Goal: Transaction & Acquisition: Purchase product/service

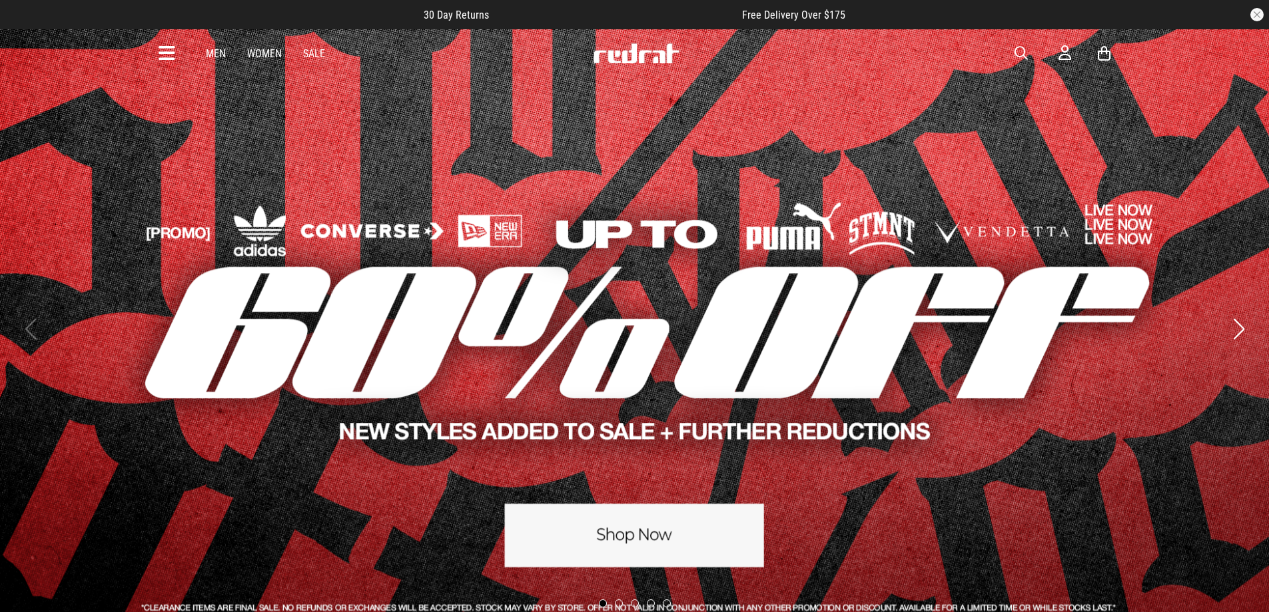
click at [173, 56] on icon at bounding box center [166, 54] width 17 height 22
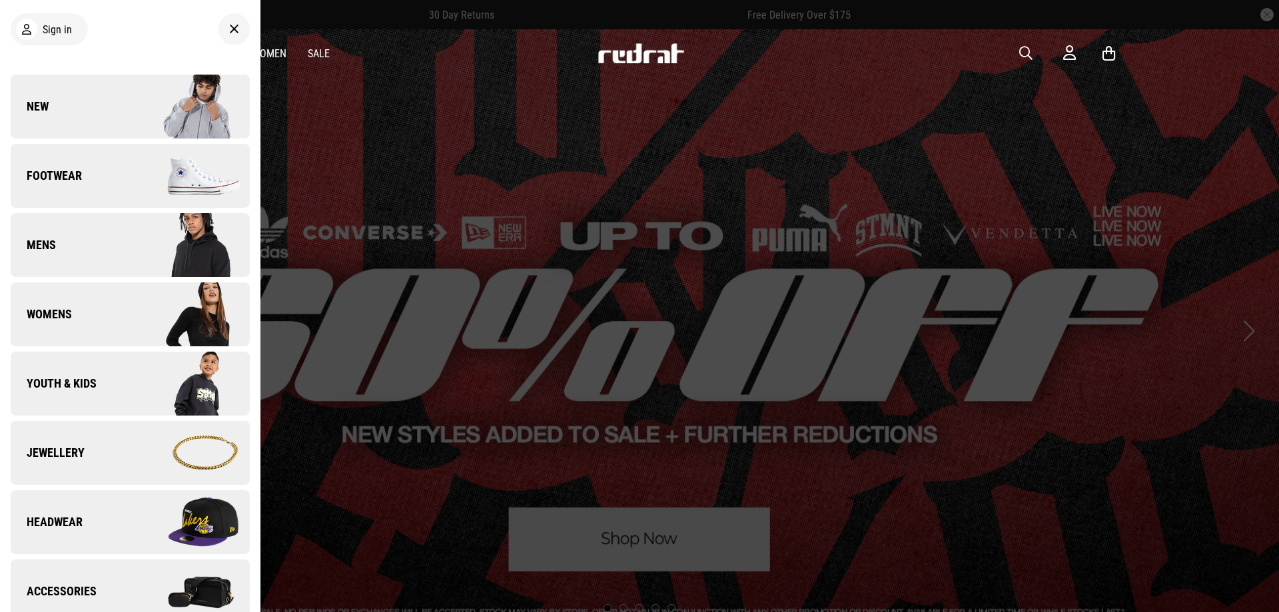
click at [66, 95] on link "New" at bounding box center [130, 107] width 239 height 64
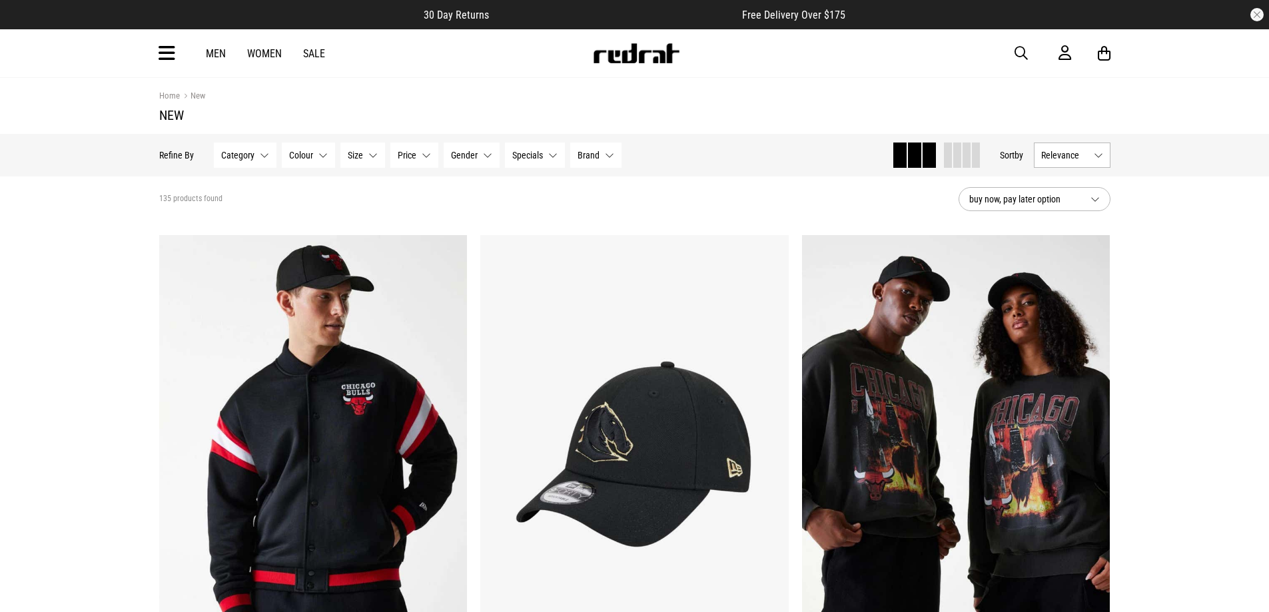
click at [962, 152] on span at bounding box center [966, 154] width 8 height 25
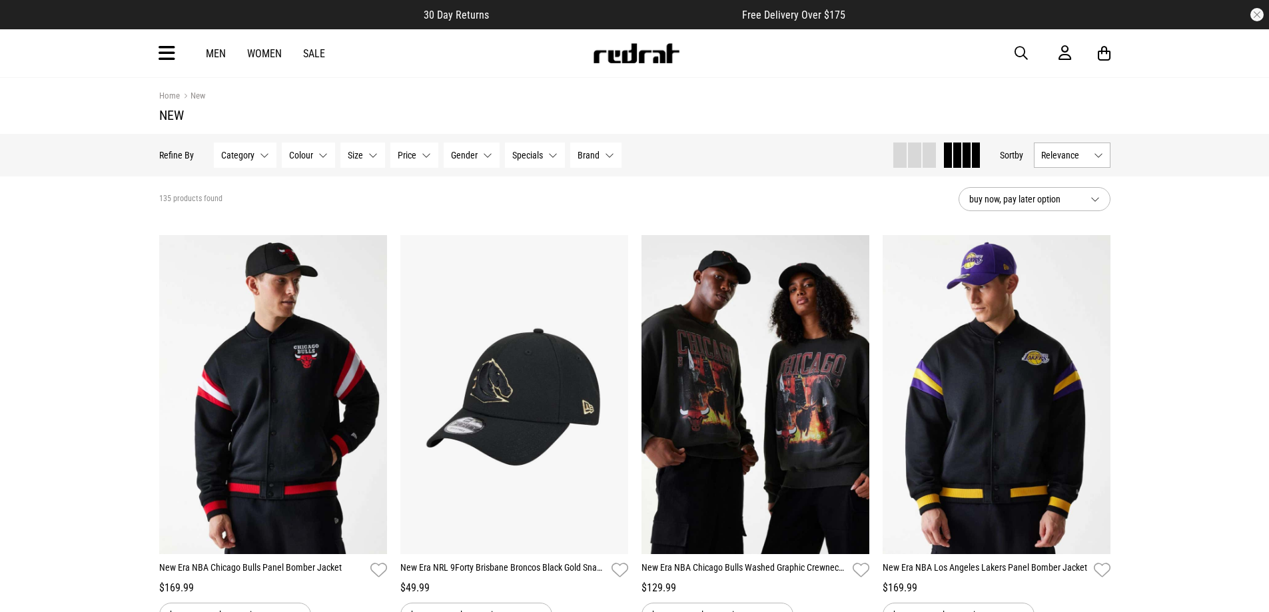
click at [1069, 154] on span "Relevance" at bounding box center [1064, 155] width 47 height 11
click at [1070, 178] on li "Newest" at bounding box center [1071, 180] width 75 height 24
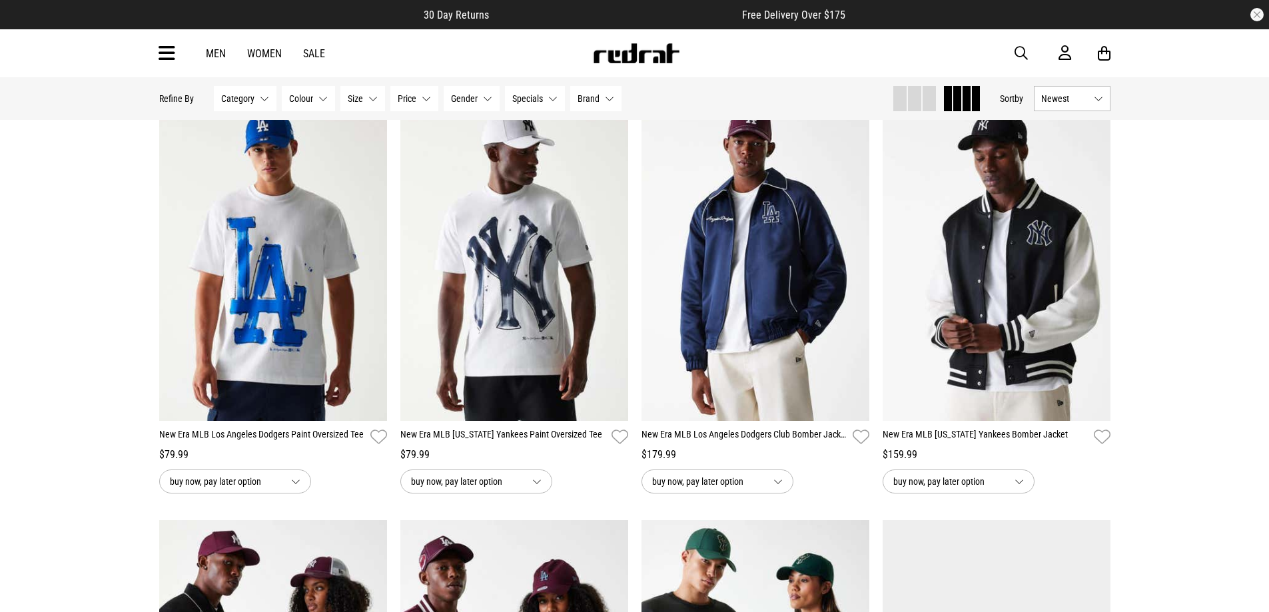
scroll to position [466, 0]
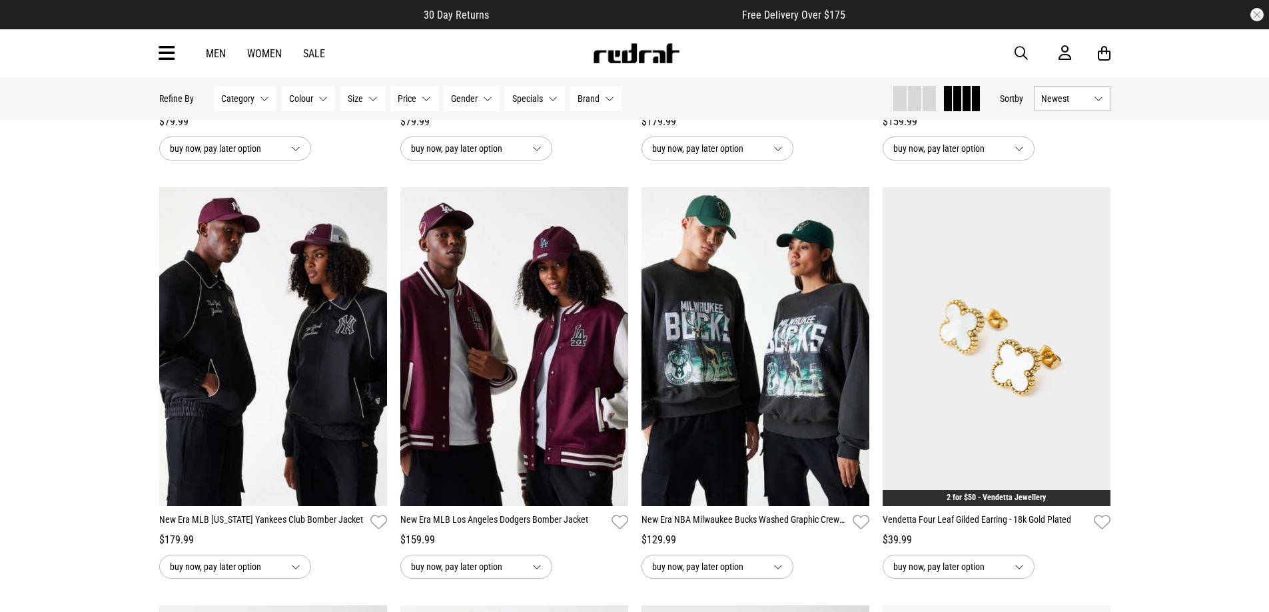
click at [854, 351] on img at bounding box center [755, 346] width 228 height 319
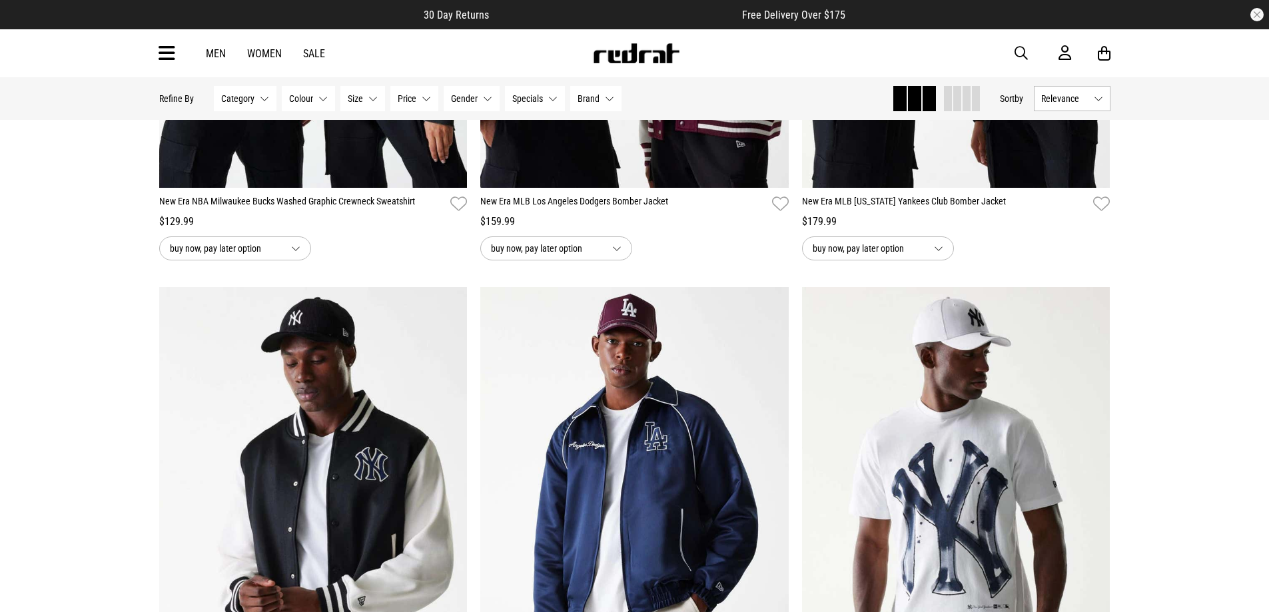
scroll to position [1348, 0]
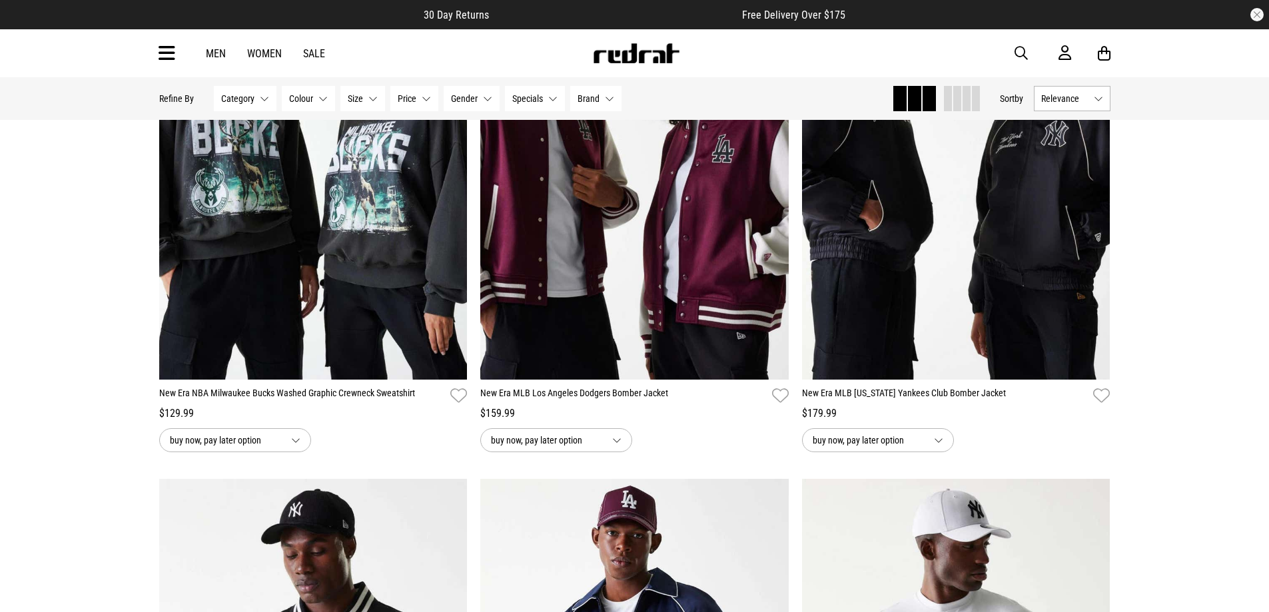
click at [964, 101] on span at bounding box center [966, 98] width 8 height 25
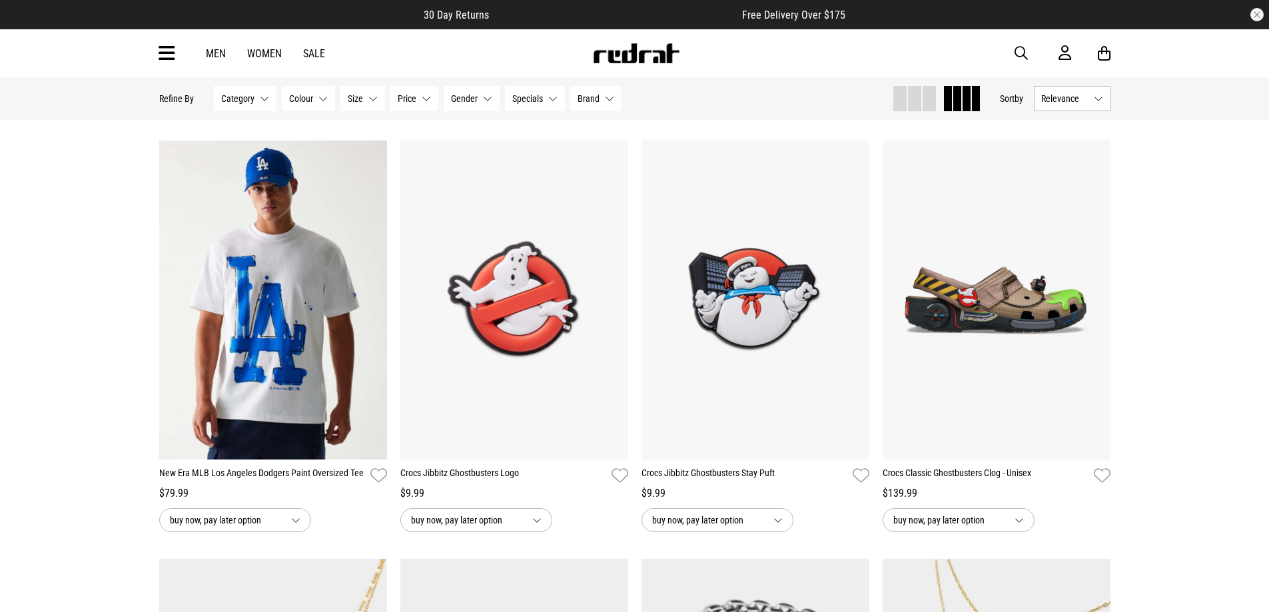
click at [1071, 100] on span "Relevance" at bounding box center [1064, 98] width 47 height 11
click at [1078, 122] on li "Newest" at bounding box center [1071, 123] width 75 height 24
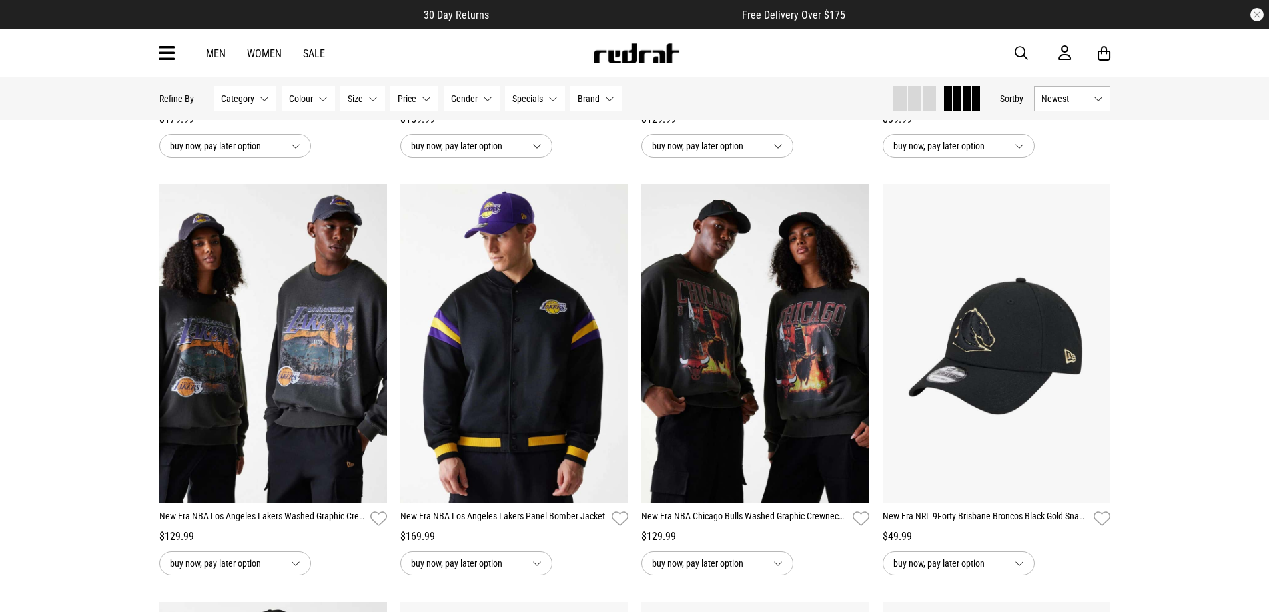
scroll to position [1065, 0]
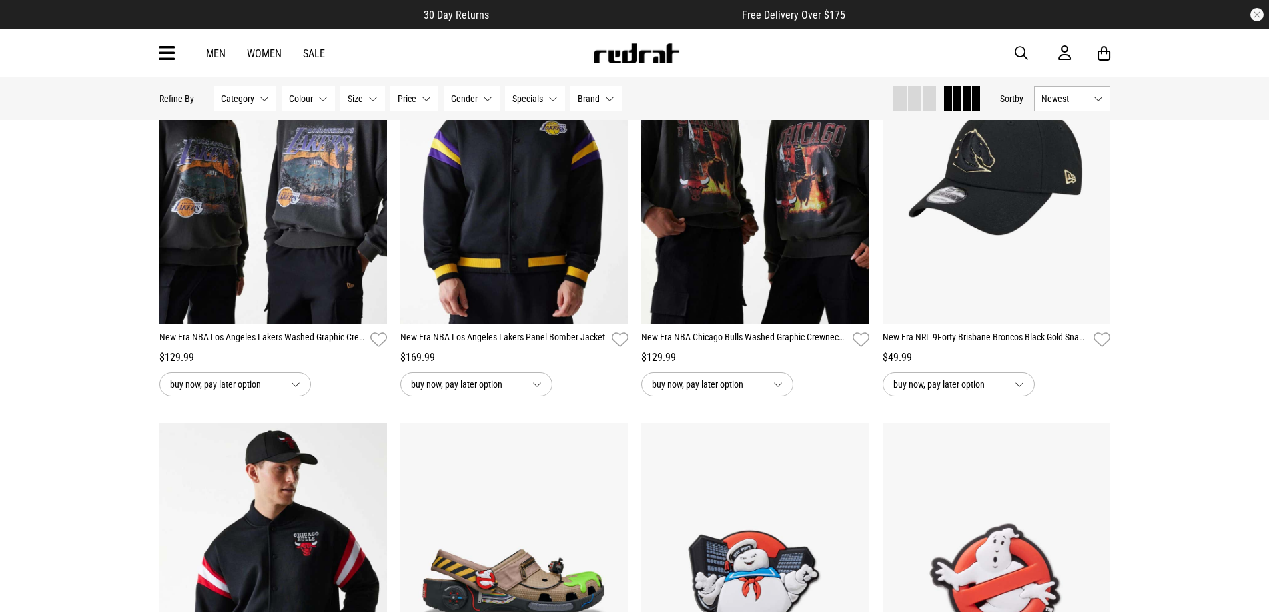
click at [1101, 161] on button "Next" at bounding box center [1095, 156] width 17 height 16
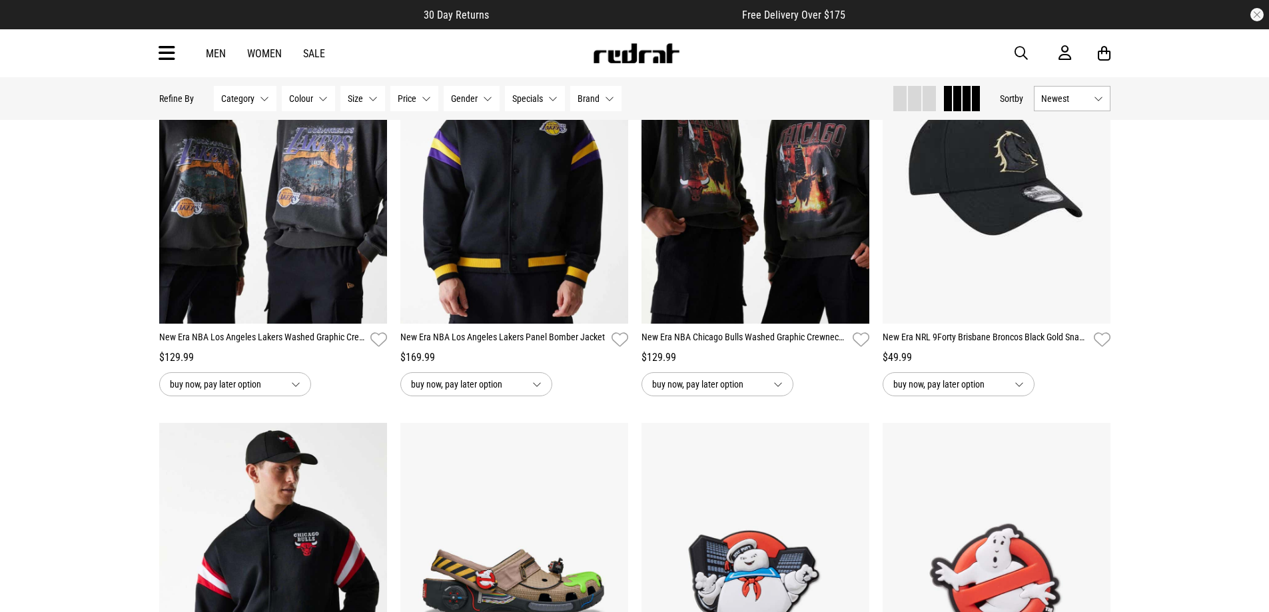
click at [1100, 160] on button "Next" at bounding box center [1095, 156] width 17 height 16
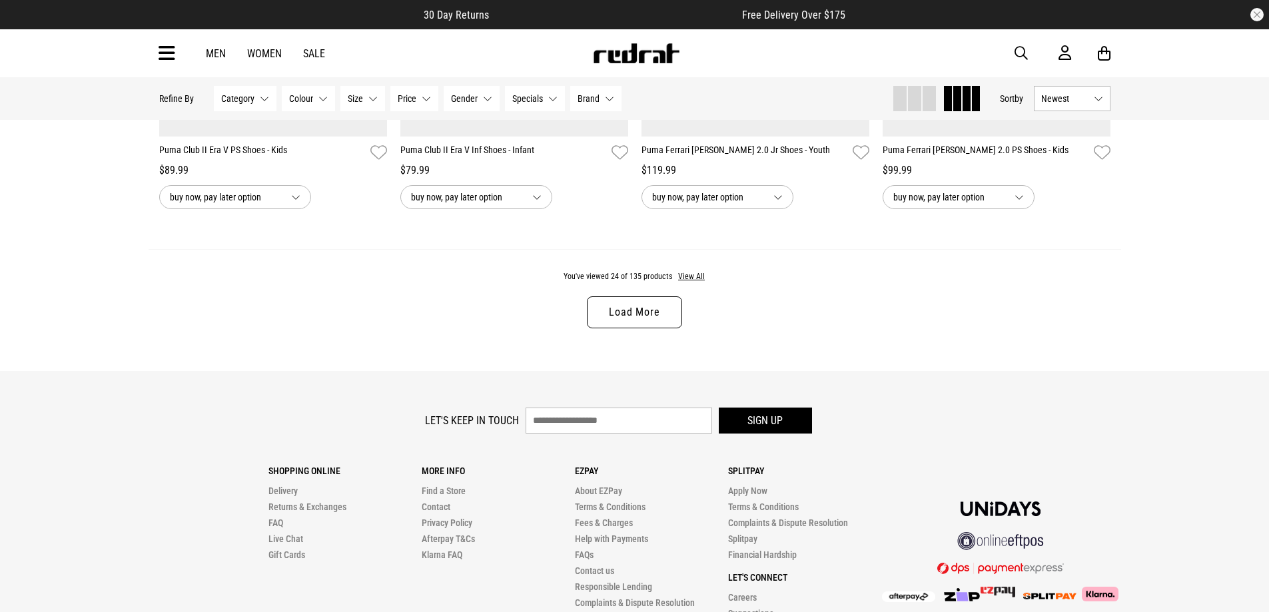
scroll to position [2530, 0]
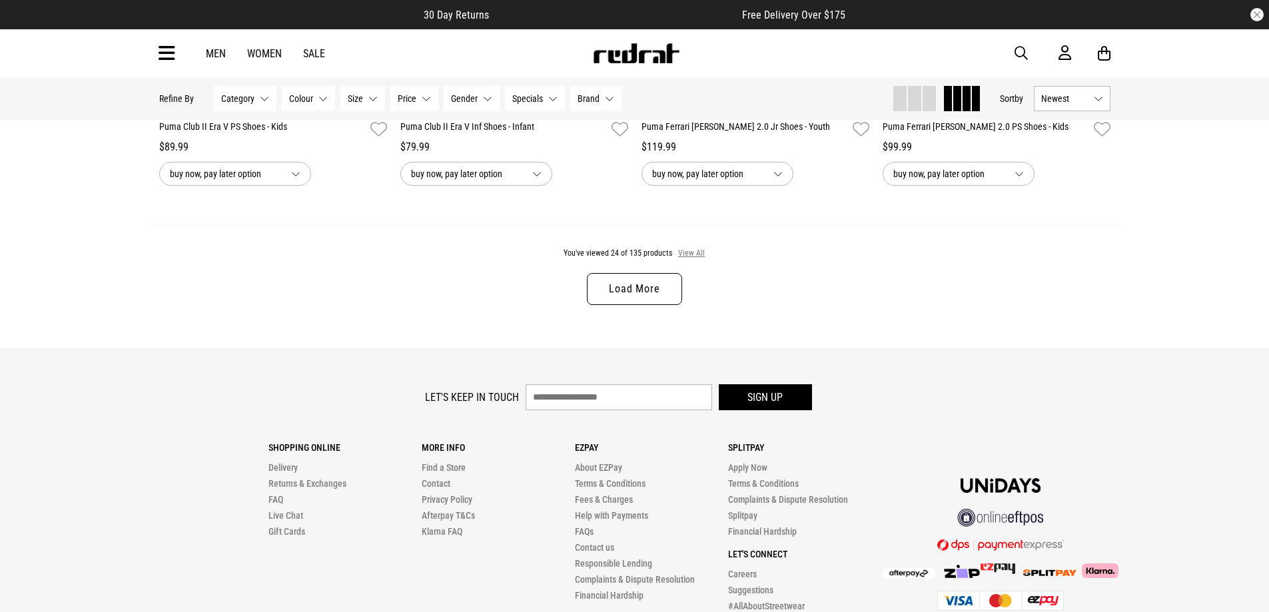
click at [701, 258] on button "View All" at bounding box center [691, 254] width 28 height 12
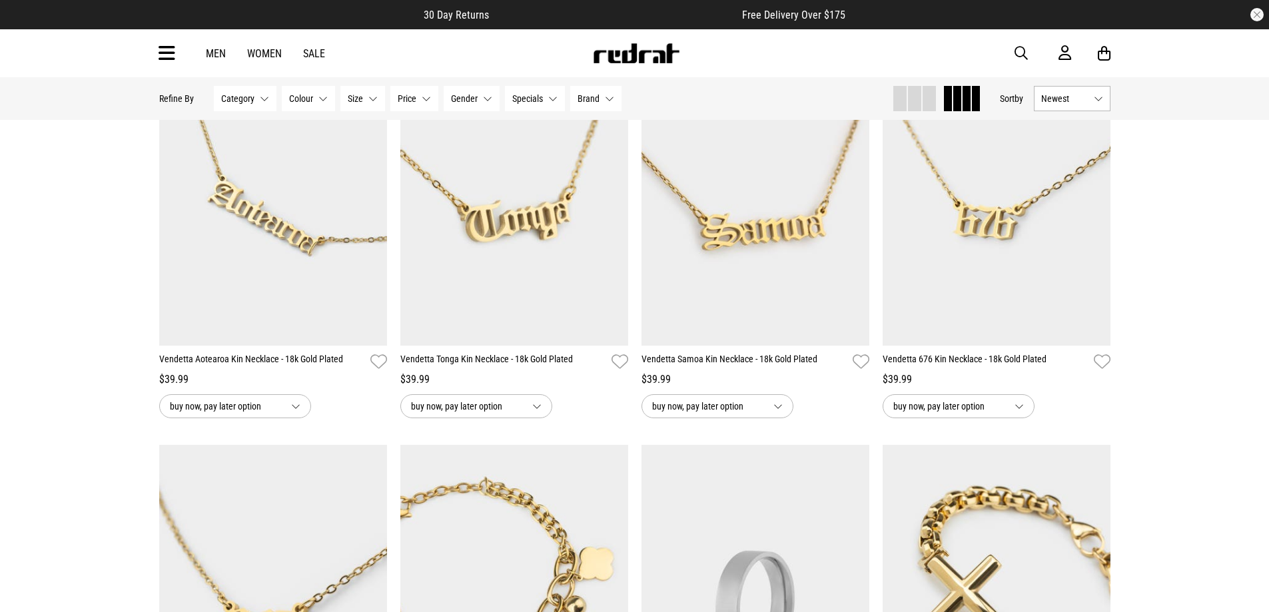
scroll to position [3463, 0]
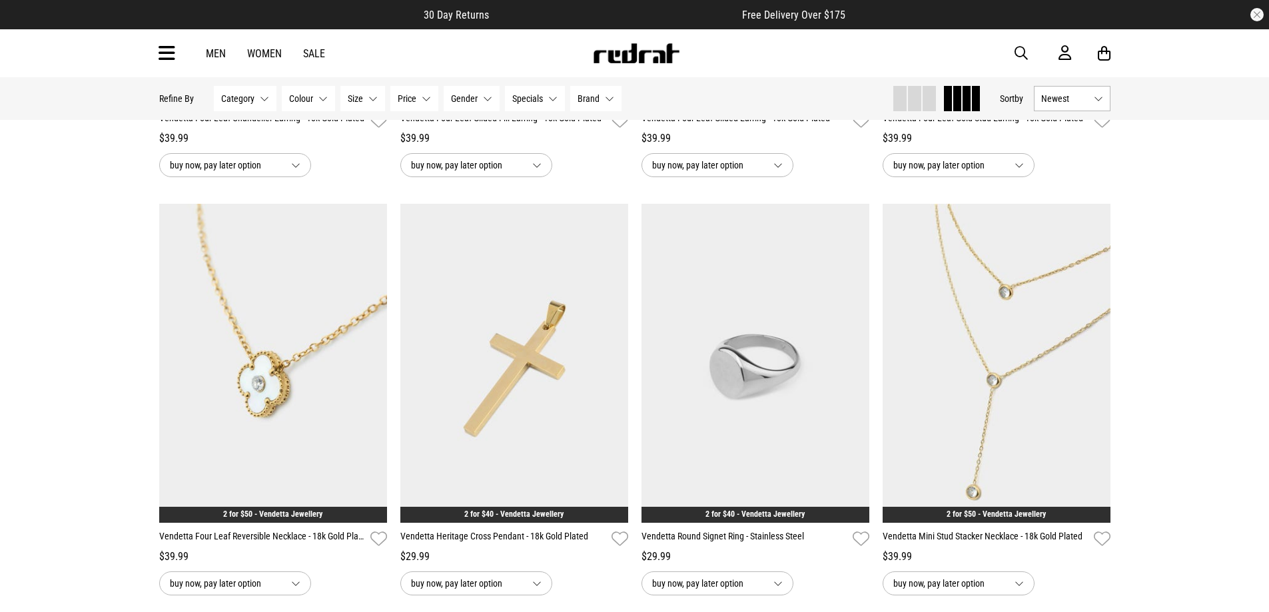
scroll to position [4861, 0]
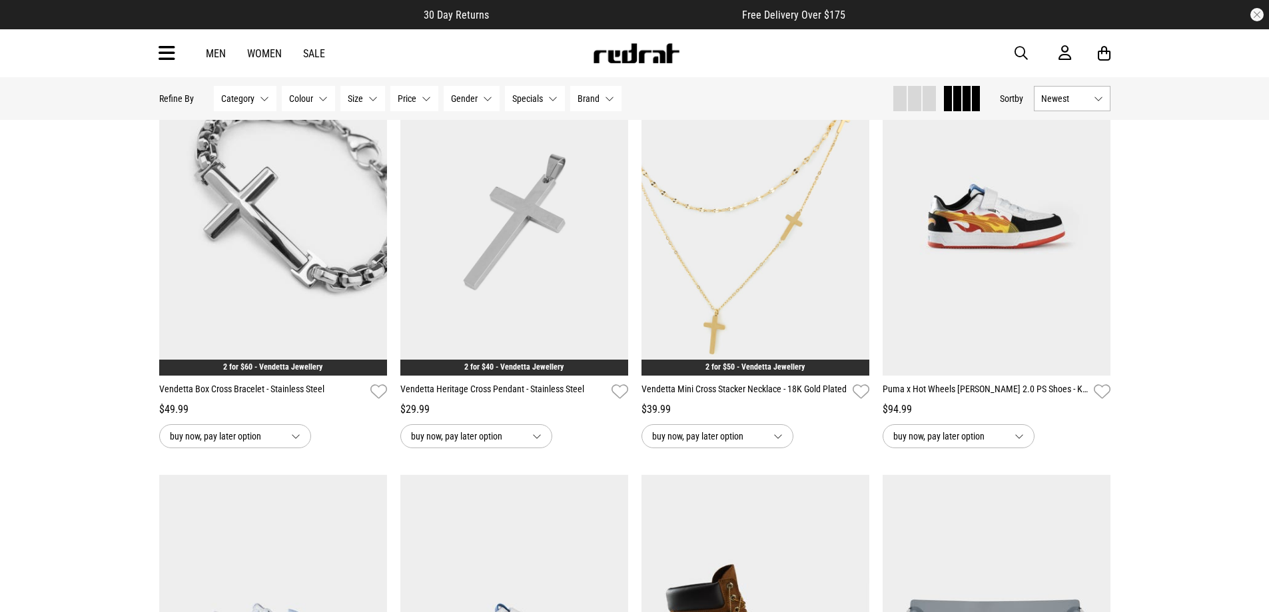
scroll to position [5527, 0]
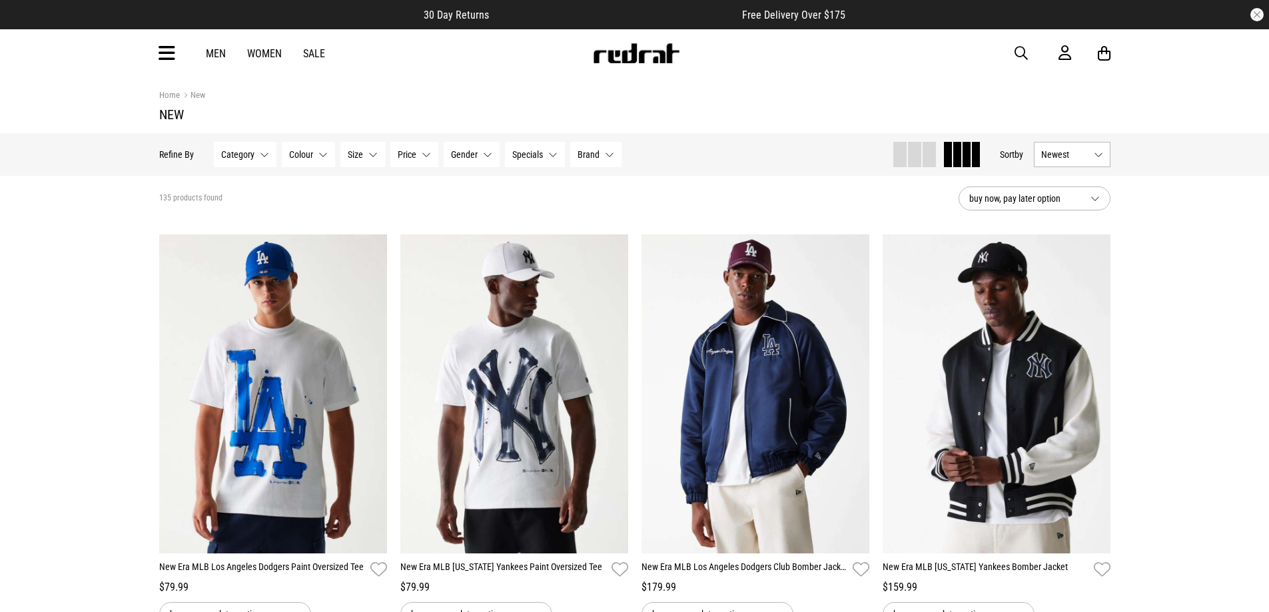
click at [1023, 54] on span "button" at bounding box center [1020, 53] width 13 height 16
click at [504, 50] on input "search" at bounding box center [600, 53] width 400 height 27
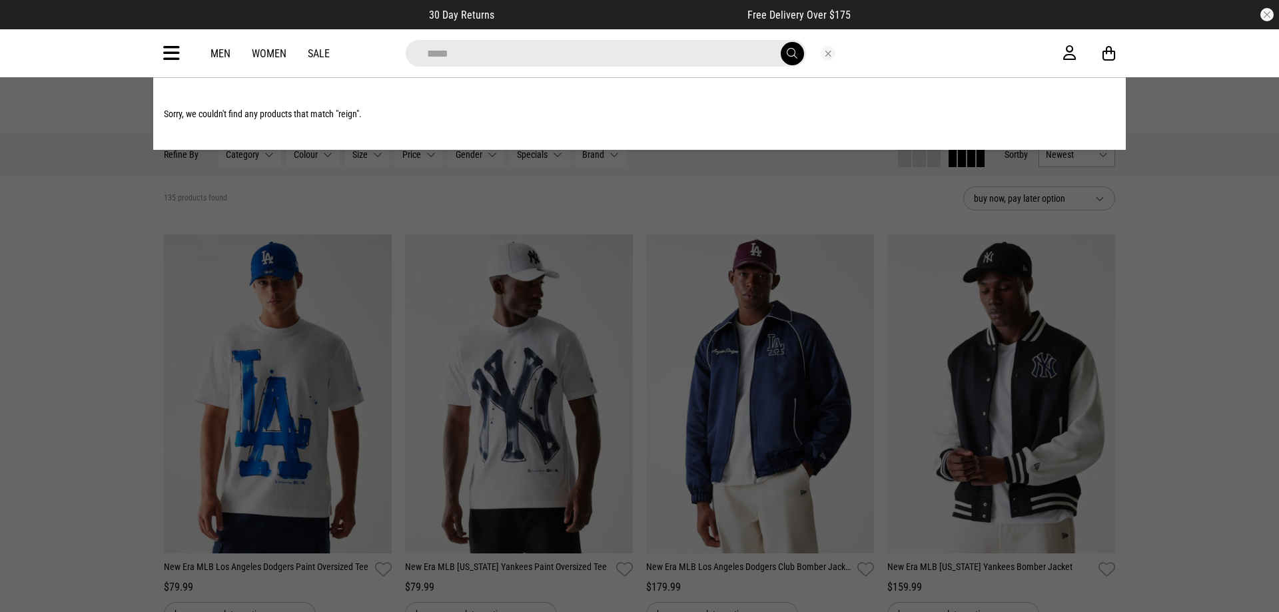
drag, startPoint x: 448, startPoint y: 50, endPoint x: 337, endPoint y: 50, distance: 111.2
click at [338, 50] on div "Men Women Sale ***** Sorry, we couldn't find any products that match "reign"." at bounding box center [639, 53] width 972 height 48
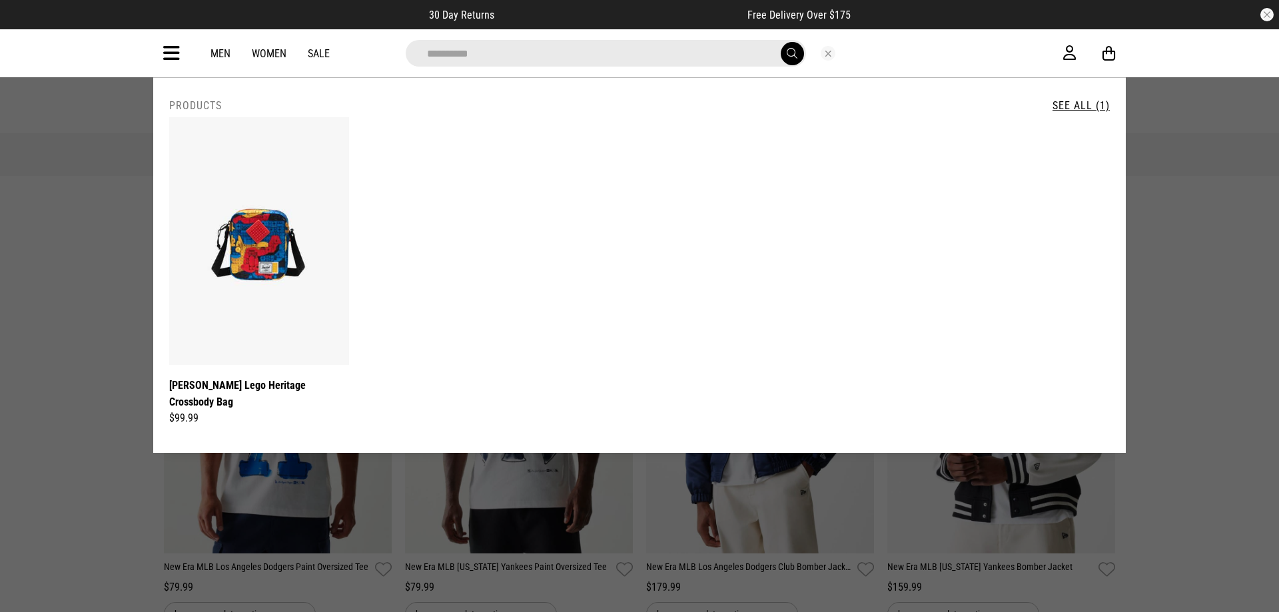
drag, startPoint x: 479, startPoint y: 47, endPoint x: 403, endPoint y: 51, distance: 76.1
click at [403, 51] on div "**********" at bounding box center [628, 53] width 466 height 27
type input "**********"
click at [780, 42] on button "submit" at bounding box center [791, 53] width 23 height 23
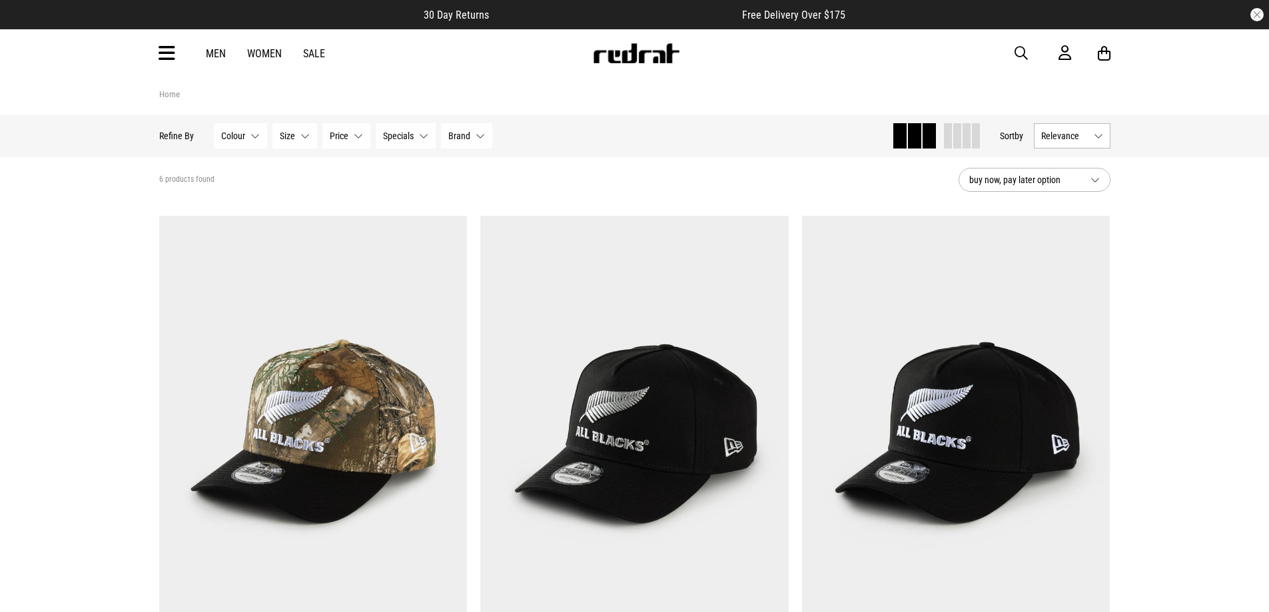
click at [974, 135] on span at bounding box center [976, 135] width 8 height 25
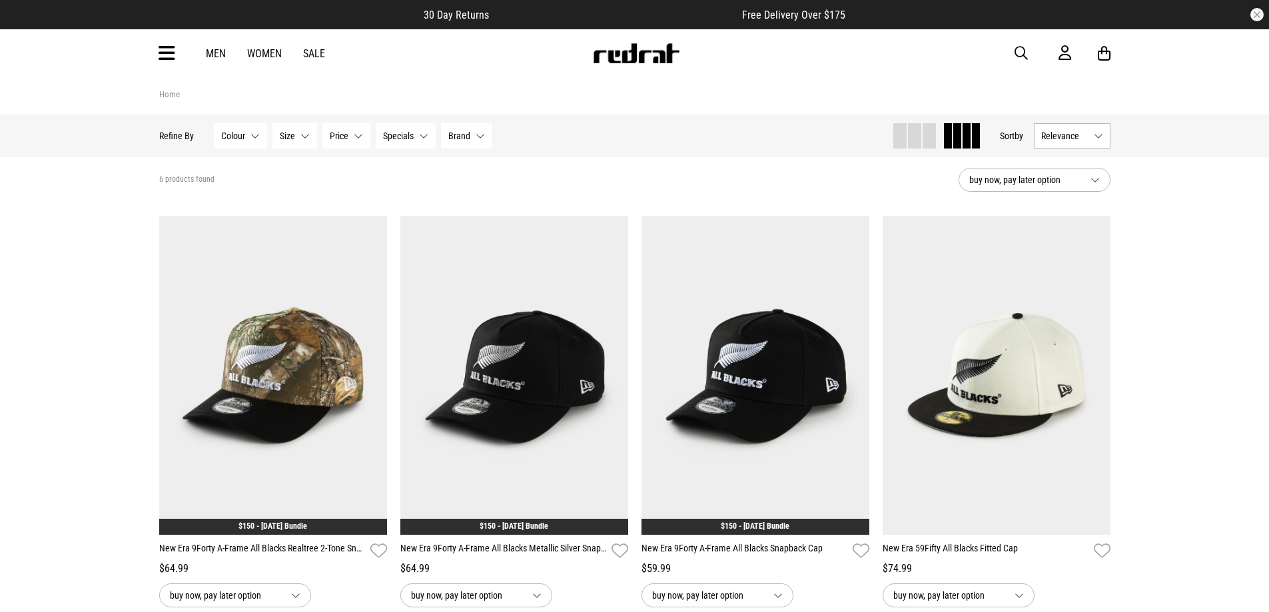
click at [1089, 141] on button "Relevance" at bounding box center [1071, 135] width 77 height 25
click at [1089, 164] on li "Newest" at bounding box center [1071, 160] width 75 height 24
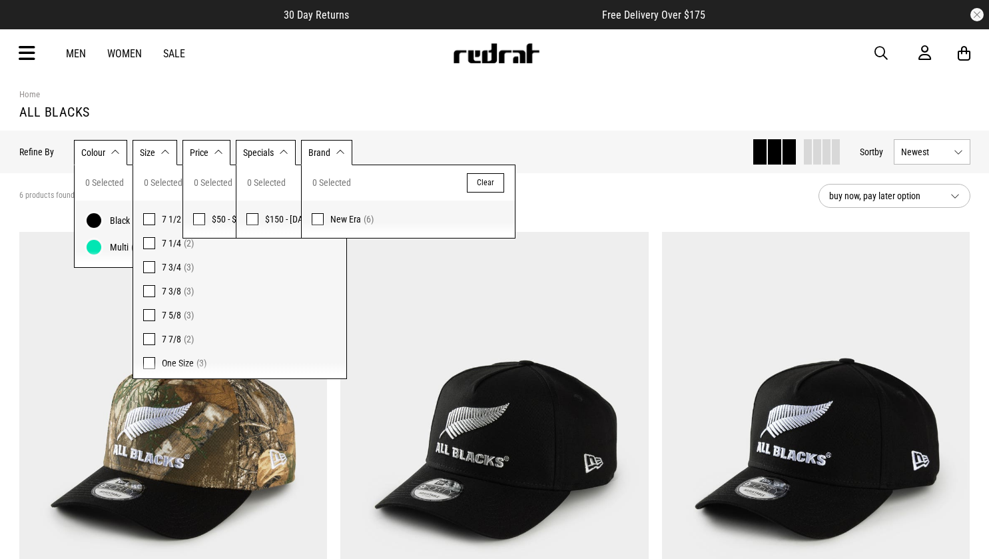
click at [615, 124] on section "Home all blacks" at bounding box center [494, 104] width 951 height 54
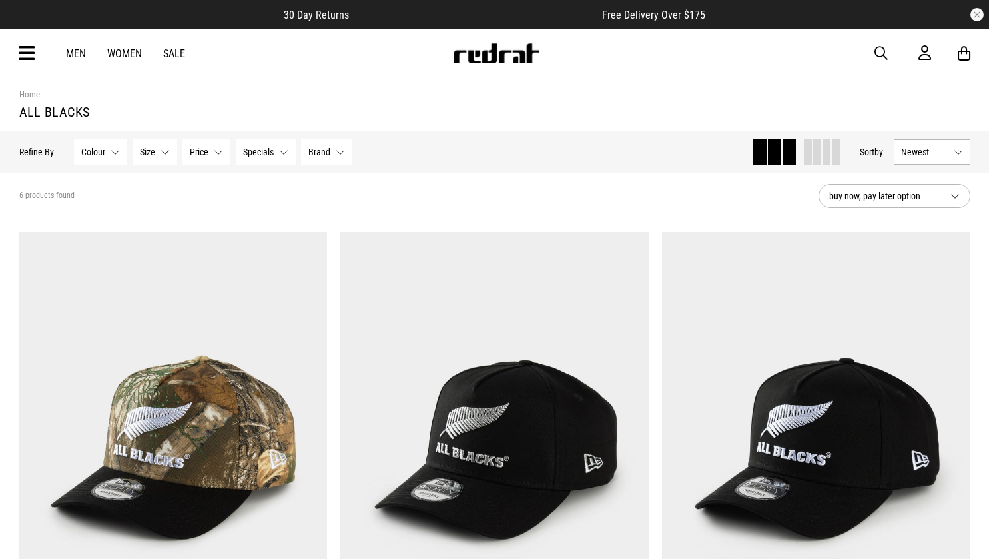
click at [878, 53] on span "button" at bounding box center [880, 53] width 13 height 16
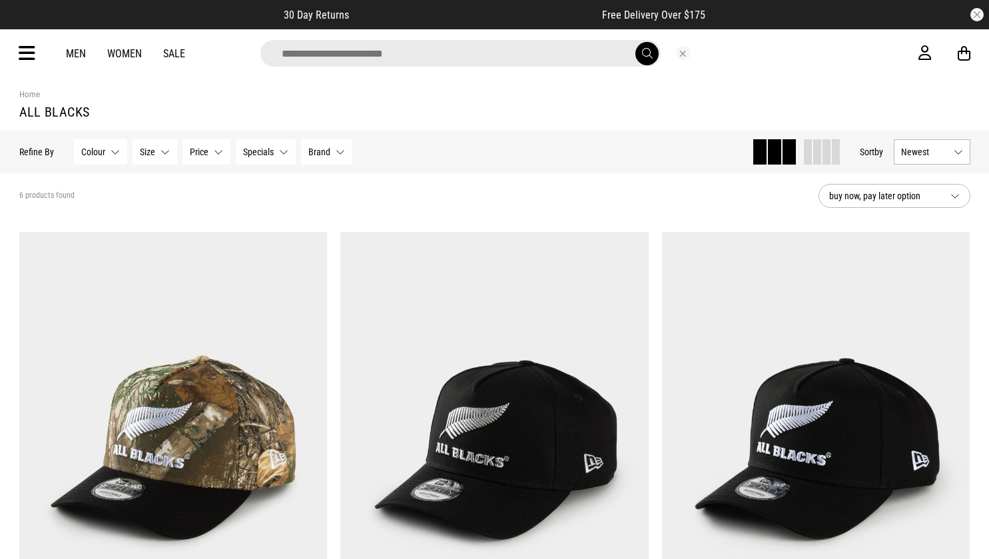
click at [340, 47] on input "search" at bounding box center [460, 53] width 400 height 27
click at [370, 59] on input "search" at bounding box center [460, 53] width 400 height 27
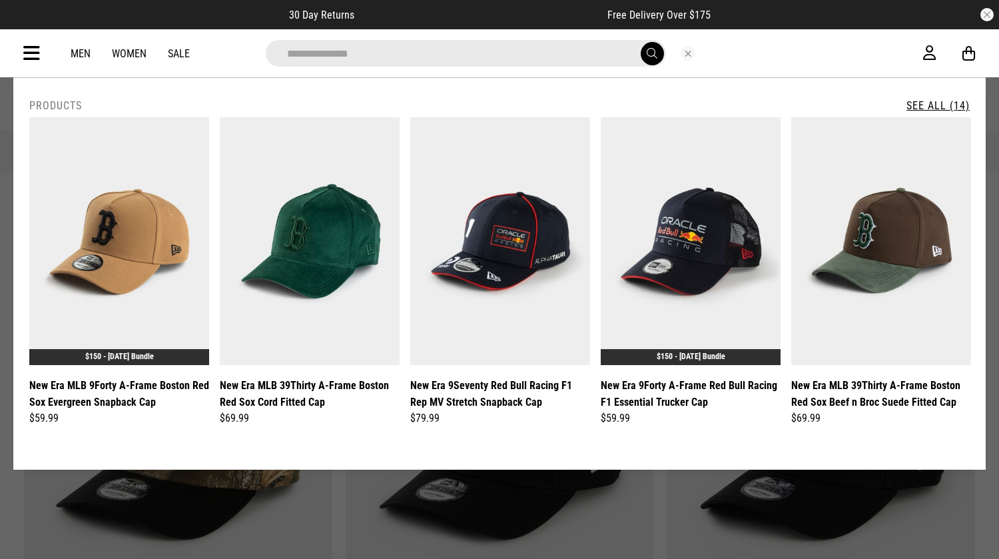
type input "**********"
click at [641, 42] on button "submit" at bounding box center [652, 53] width 23 height 23
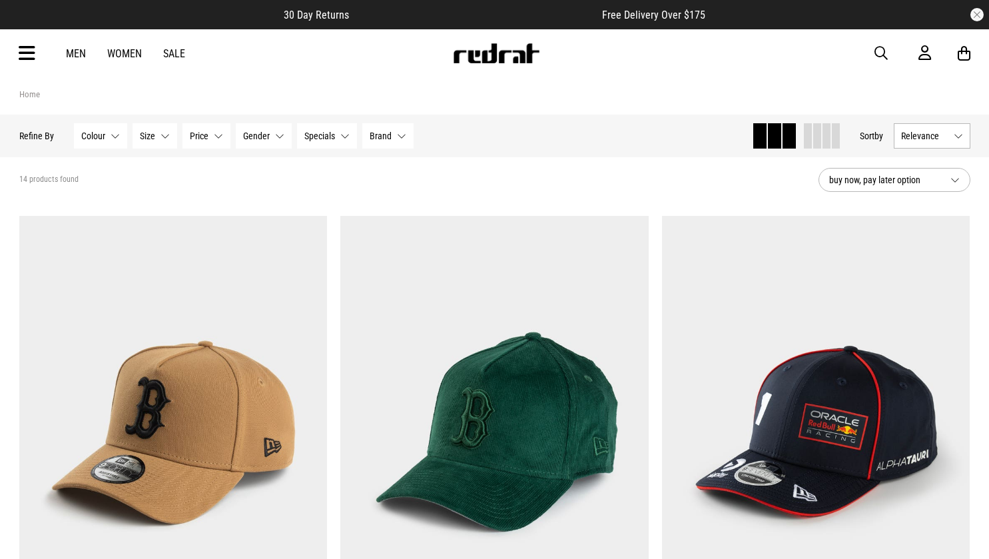
click at [825, 146] on span at bounding box center [826, 135] width 8 height 25
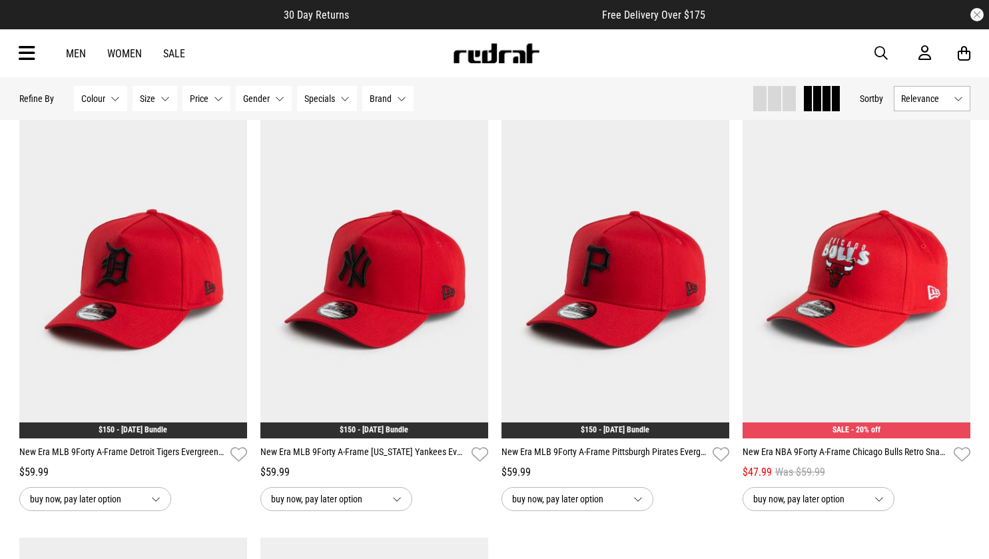
click at [882, 48] on span "button" at bounding box center [880, 53] width 13 height 16
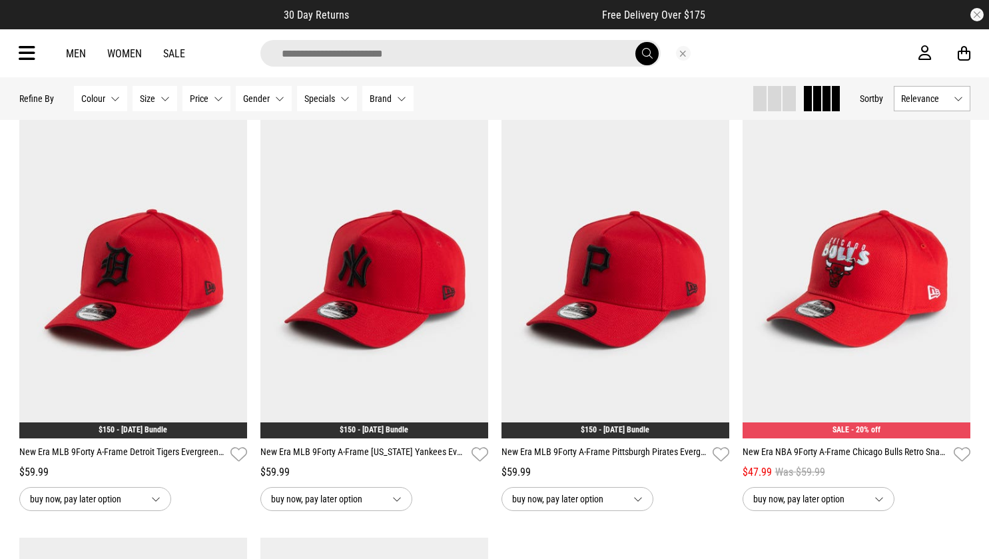
click at [439, 51] on input "search" at bounding box center [460, 53] width 400 height 27
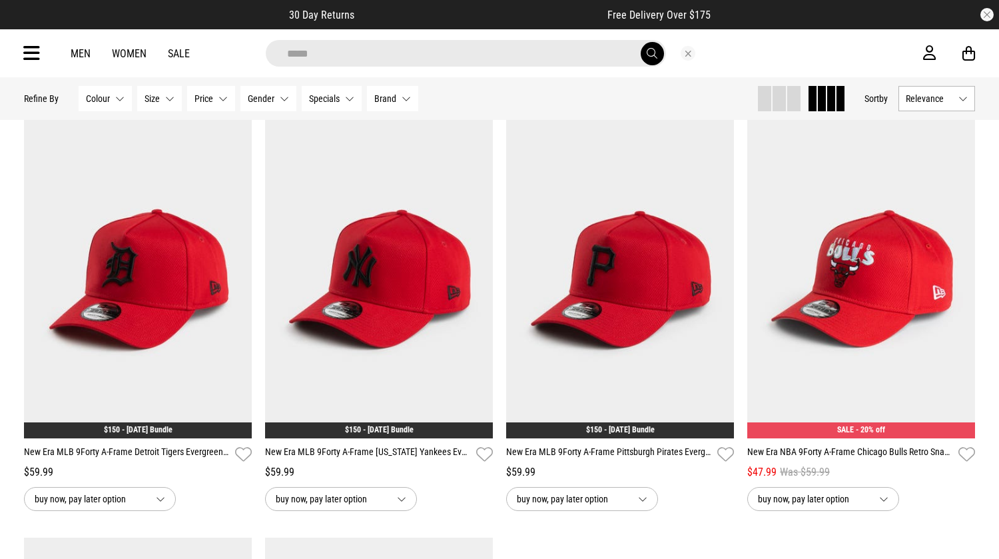
type input "*****"
click at [641, 42] on button "submit" at bounding box center [652, 53] width 23 height 23
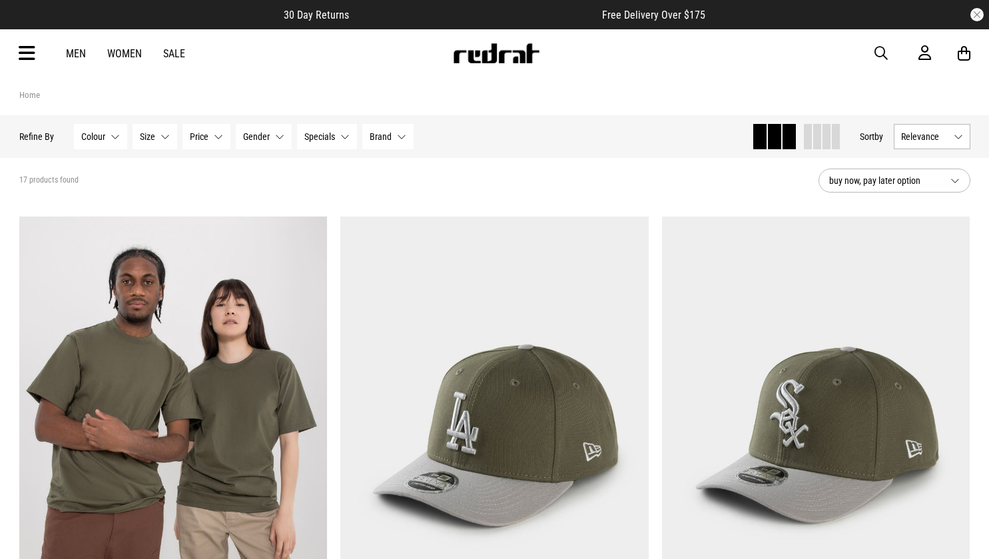
drag, startPoint x: 884, startPoint y: 53, endPoint x: 554, endPoint y: 57, distance: 329.6
click at [884, 53] on span "button" at bounding box center [880, 53] width 13 height 16
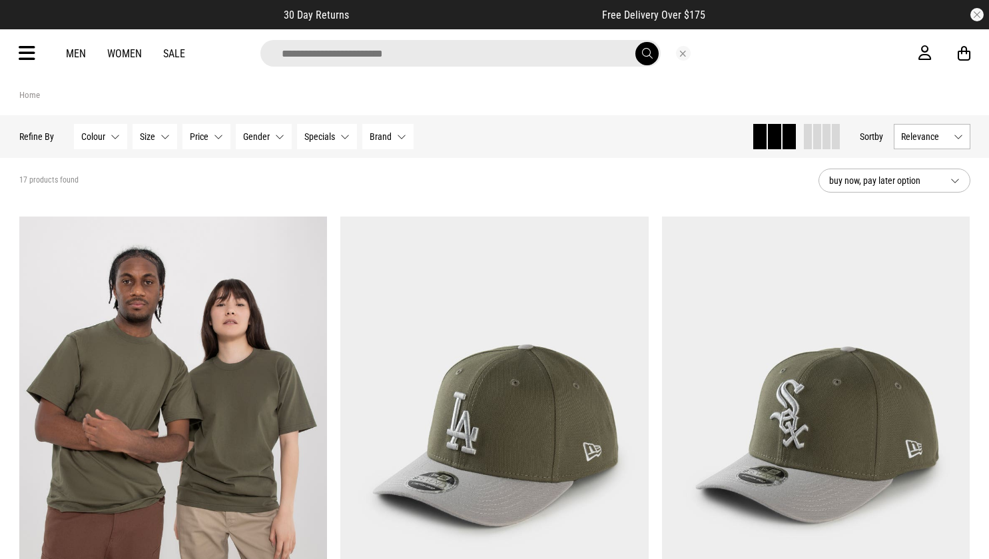
click at [320, 56] on input "search" at bounding box center [460, 53] width 400 height 27
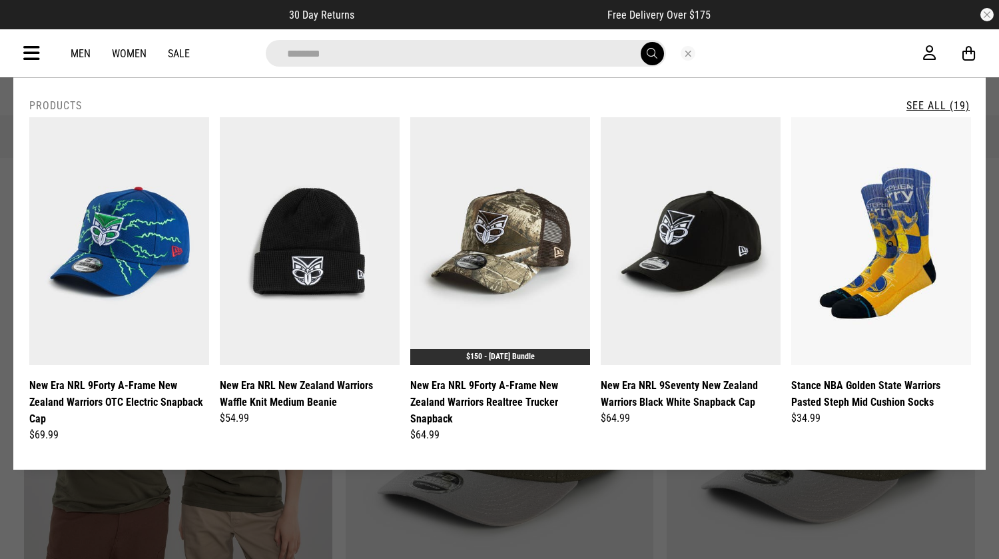
type input "********"
click at [120, 208] on img at bounding box center [119, 241] width 180 height 248
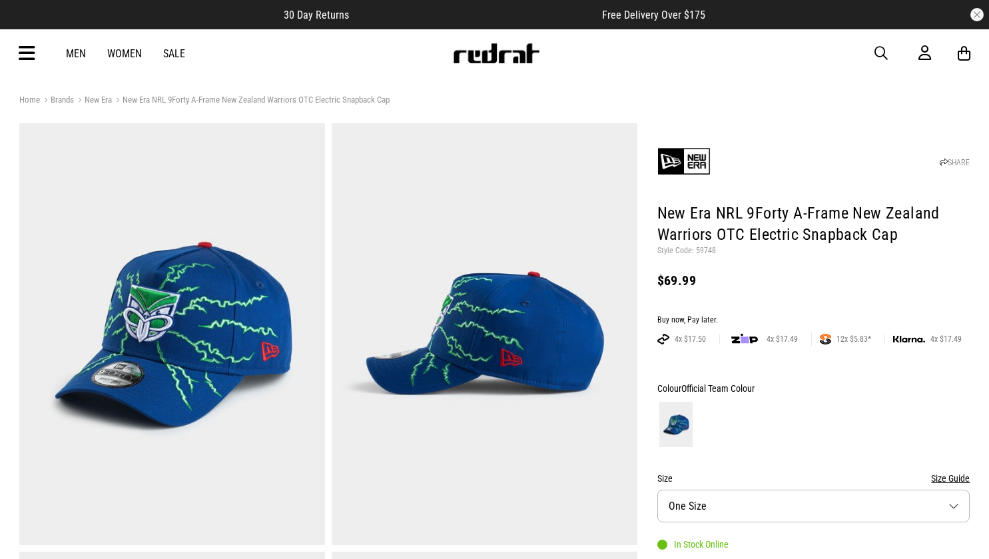
click at [707, 248] on p "Style Code: 59748" at bounding box center [813, 251] width 313 height 11
click at [880, 52] on span "button" at bounding box center [880, 53] width 13 height 16
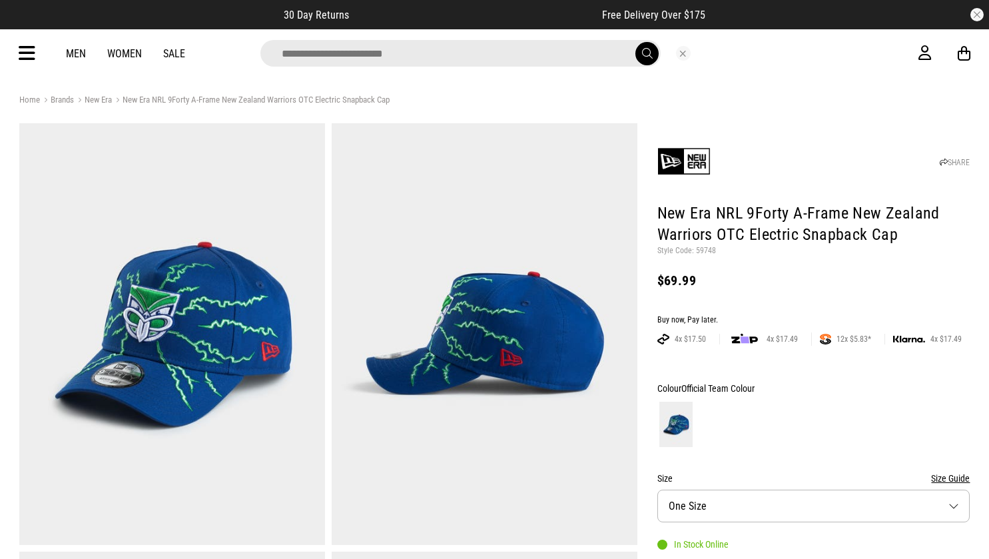
click at [330, 53] on input "search" at bounding box center [460, 53] width 400 height 27
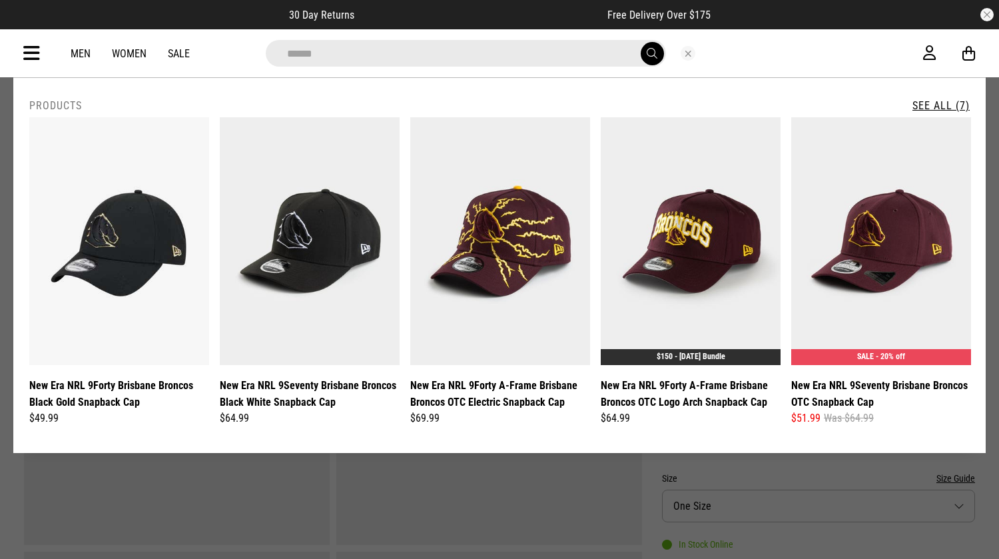
drag, startPoint x: 332, startPoint y: 53, endPoint x: 207, endPoint y: 53, distance: 124.5
click at [211, 53] on div "******" at bounding box center [488, 53] width 870 height 27
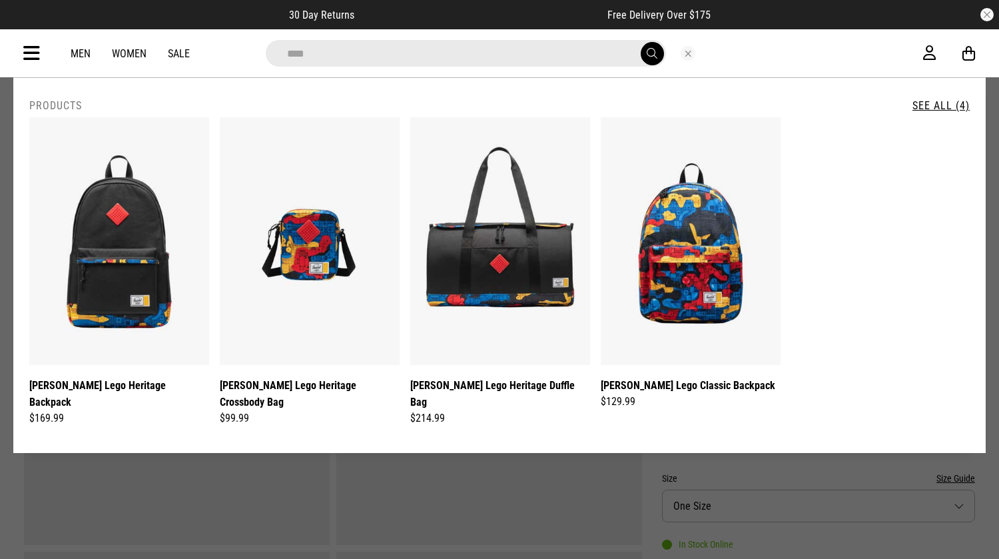
drag, startPoint x: 333, startPoint y: 53, endPoint x: 220, endPoint y: 51, distance: 113.2
click at [225, 52] on div "****" at bounding box center [488, 53] width 870 height 27
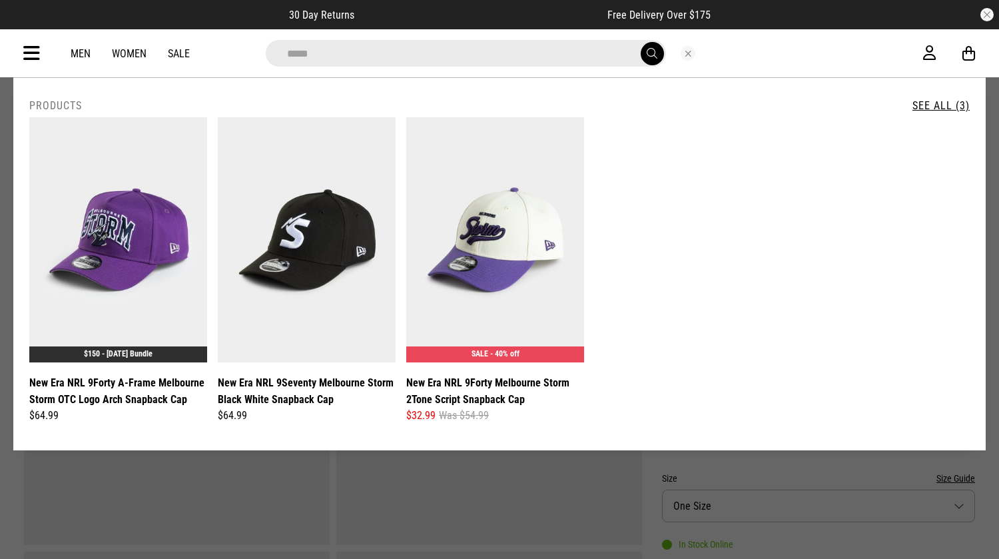
drag, startPoint x: 326, startPoint y: 53, endPoint x: 176, endPoint y: 53, distance: 149.2
click at [176, 53] on div "**********" at bounding box center [499, 53] width 972 height 48
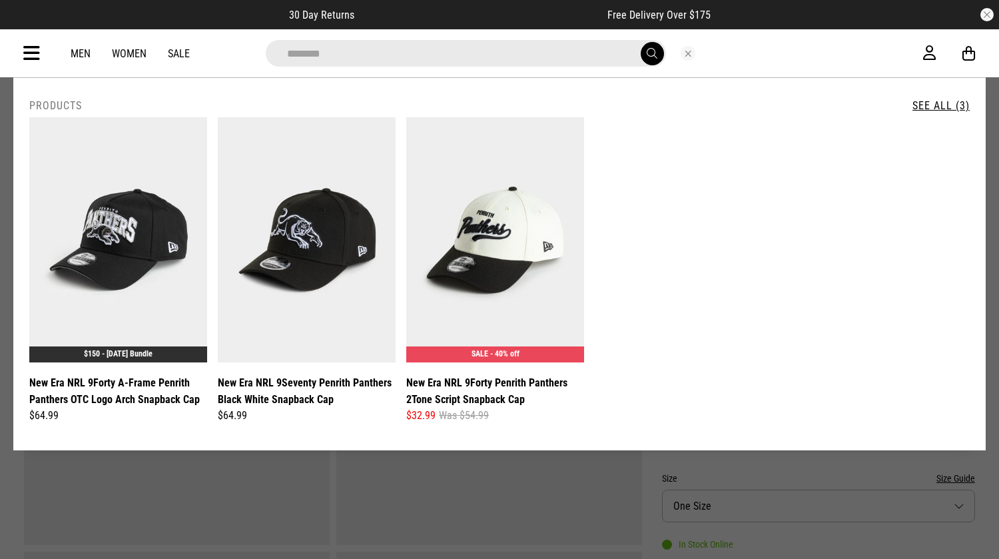
type input "********"
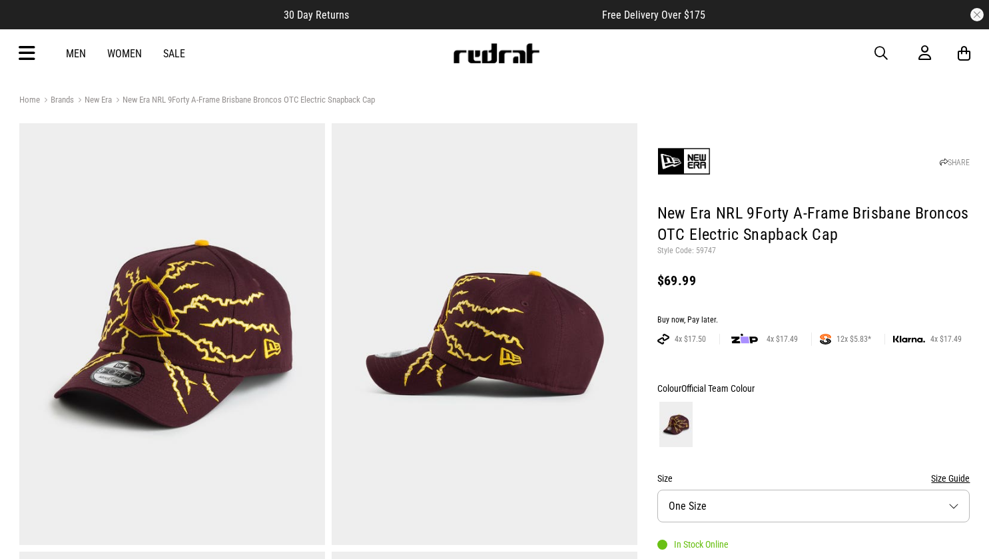
click at [704, 252] on p "Style Code: 59747" at bounding box center [813, 251] width 313 height 11
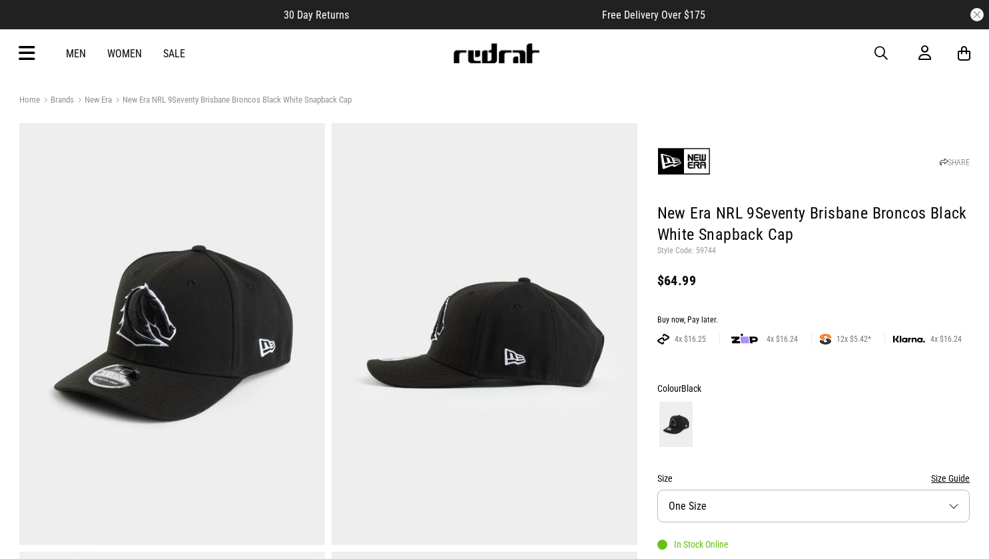
click at [709, 253] on p "Style Code: 59744" at bounding box center [813, 251] width 313 height 11
copy p "59744"
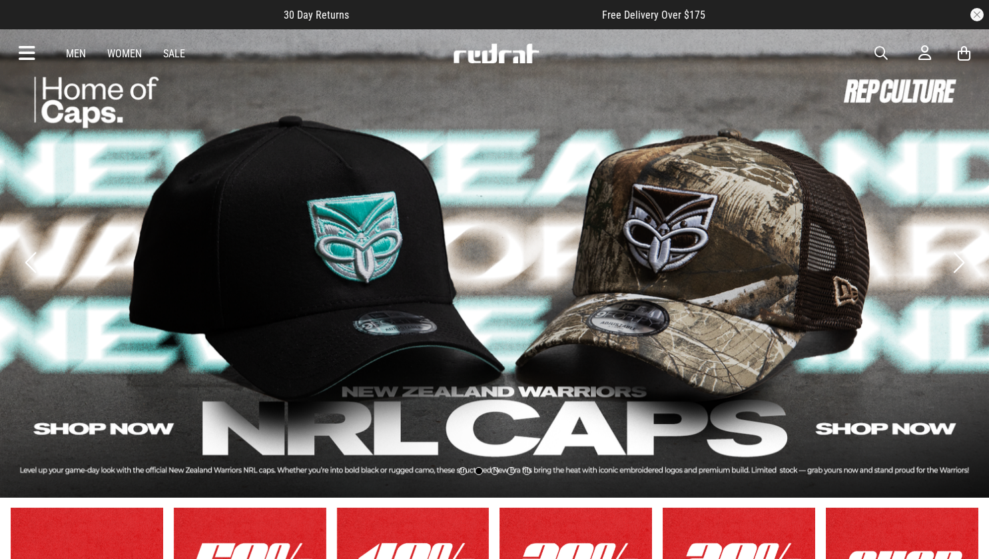
click at [29, 55] on icon at bounding box center [27, 54] width 17 height 22
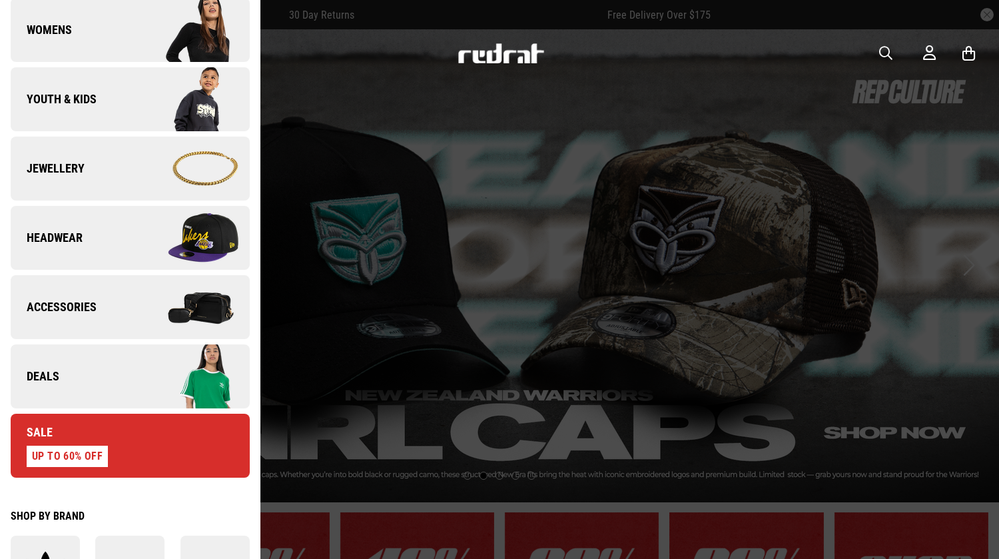
scroll to position [333, 0]
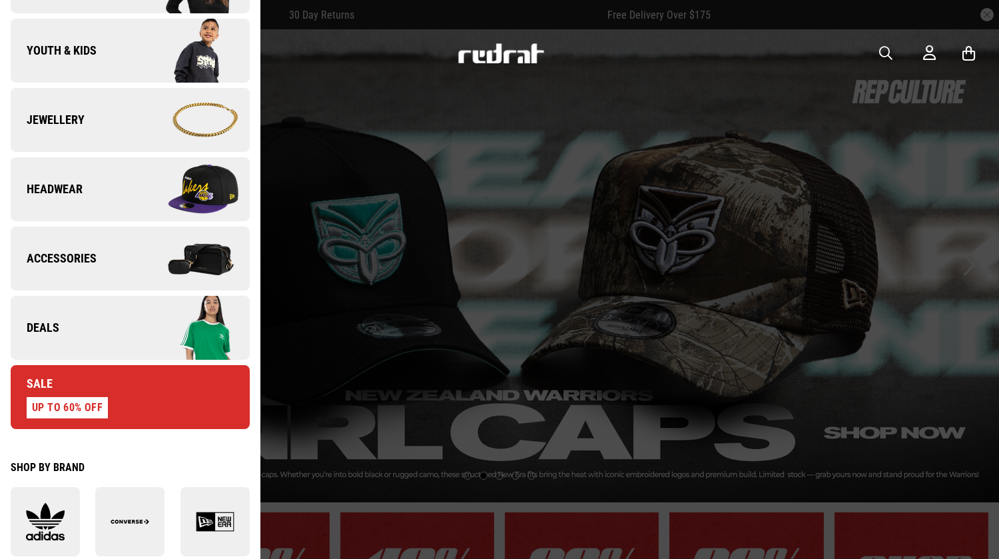
click at [107, 309] on link "Deals" at bounding box center [130, 328] width 239 height 64
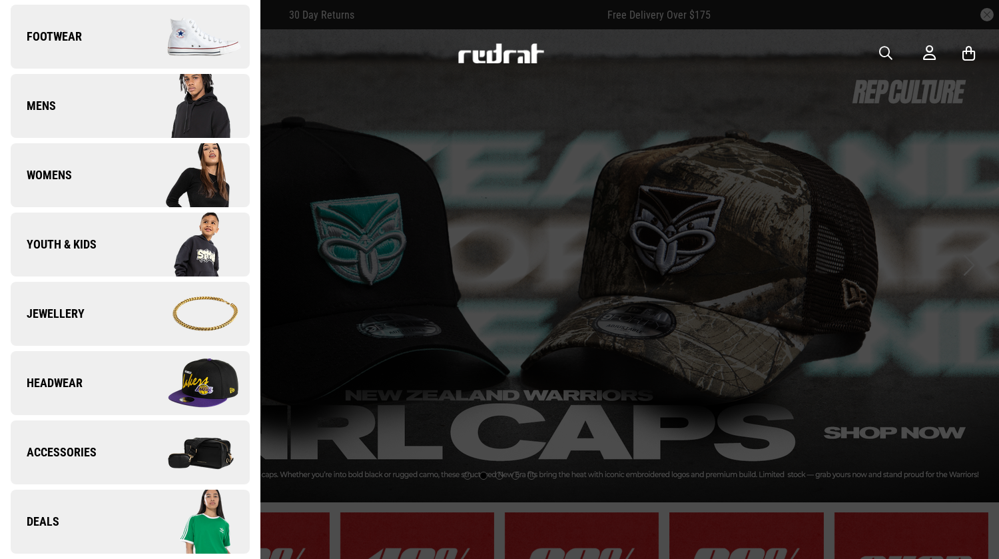
scroll to position [0, 0]
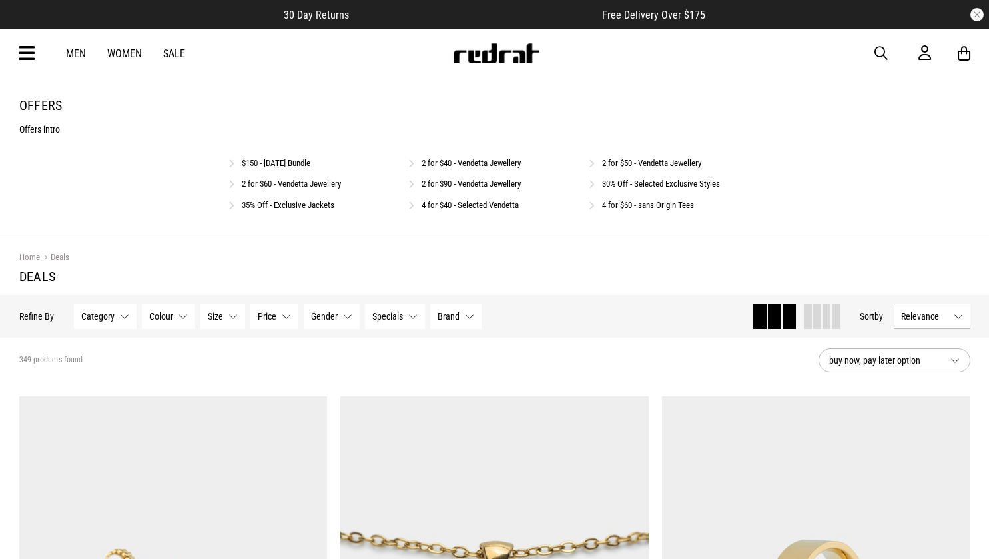
drag, startPoint x: 283, startPoint y: 164, endPoint x: 92, endPoint y: 164, distance: 191.1
click at [283, 164] on link "$150 - [DATE] Bundle" at bounding box center [276, 163] width 69 height 10
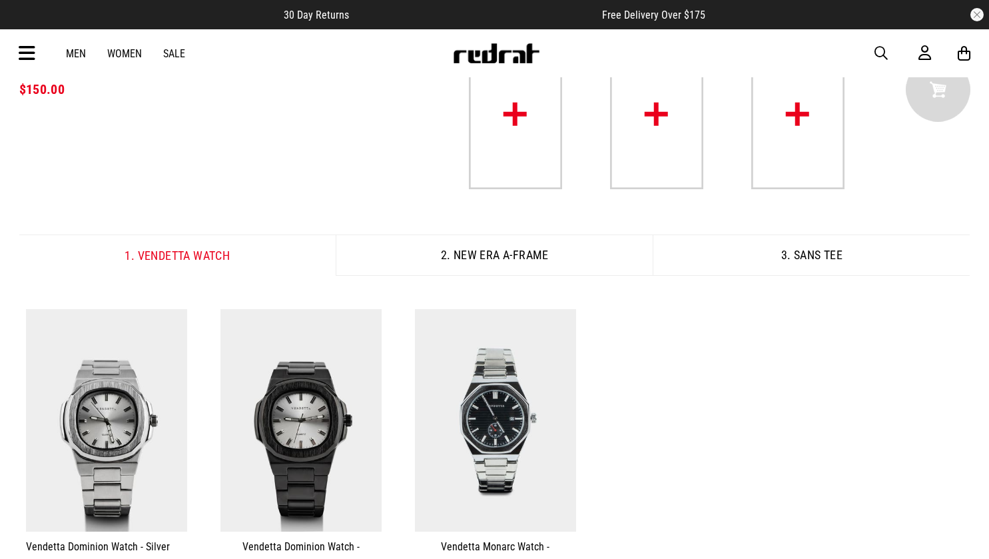
scroll to position [67, 0]
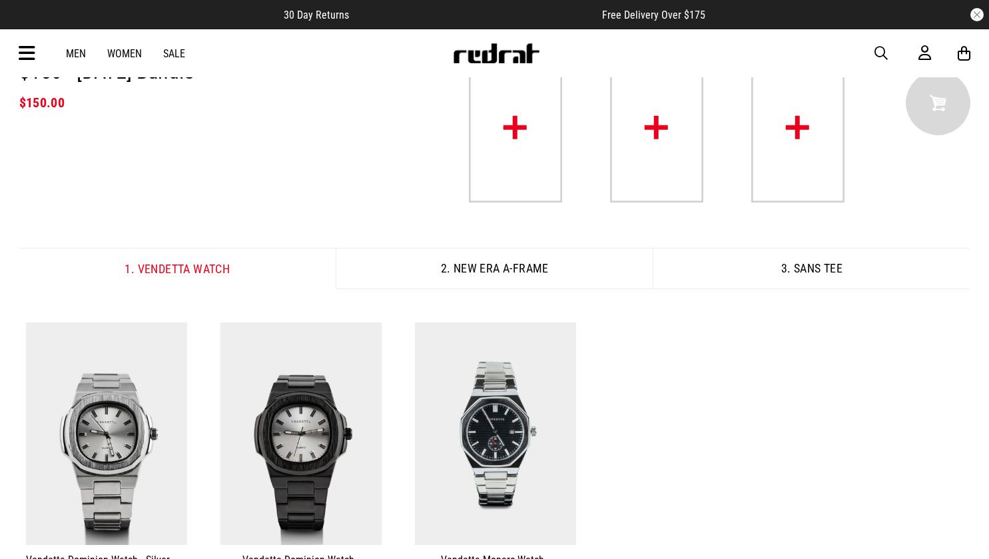
click at [483, 267] on button "2. New Era A-Frame" at bounding box center [494, 268] width 317 height 41
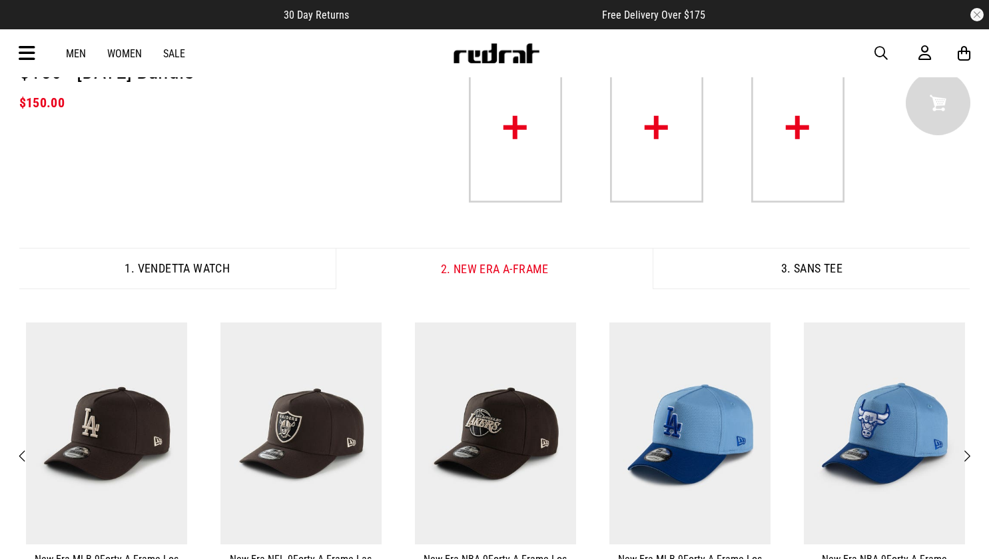
click at [753, 267] on button "3. sans Tee" at bounding box center [811, 268] width 317 height 41
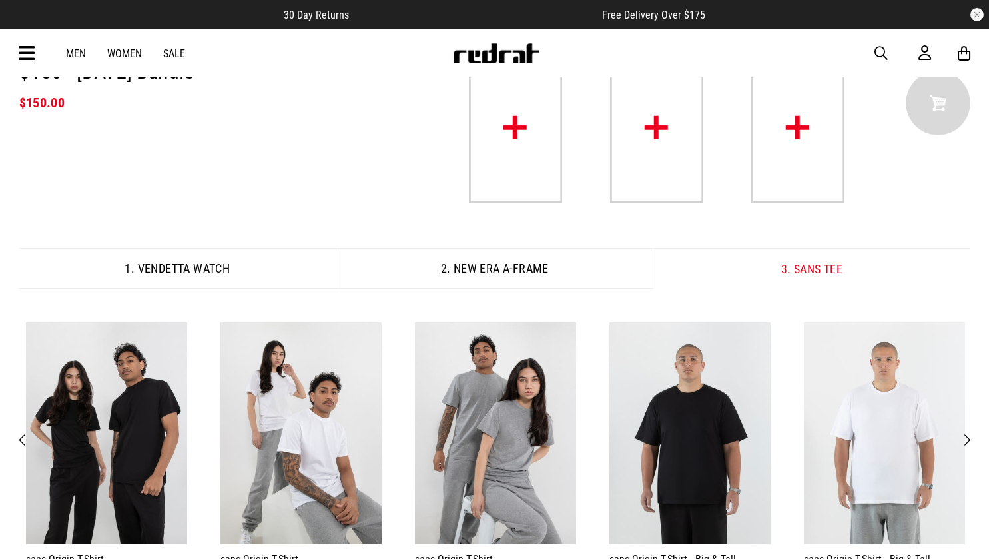
scroll to position [0, 0]
click at [204, 261] on button "1. Vendetta Watch" at bounding box center [177, 268] width 317 height 41
